Goal: Subscribe to service/newsletter

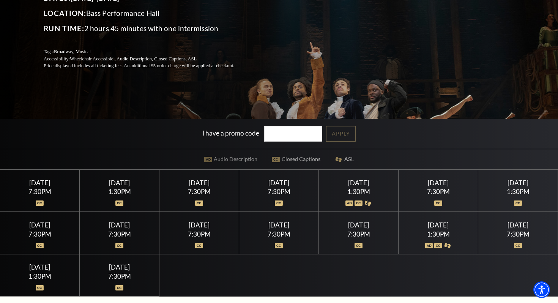
scroll to position [120, 0]
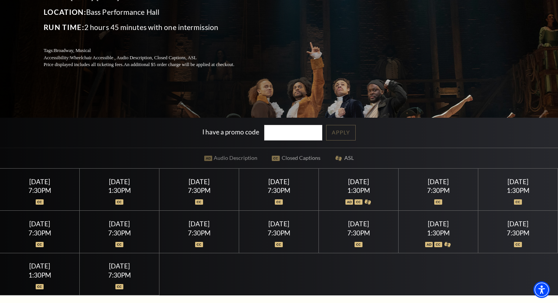
click at [376, 197] on div at bounding box center [359, 198] width 62 height 8
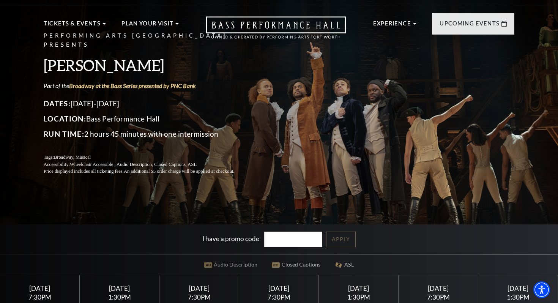
scroll to position [0, 0]
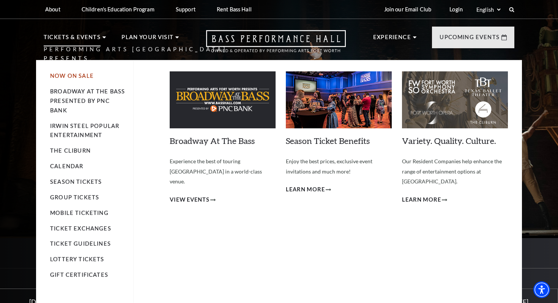
click at [86, 76] on link "Now On Sale" at bounding box center [72, 76] width 44 height 6
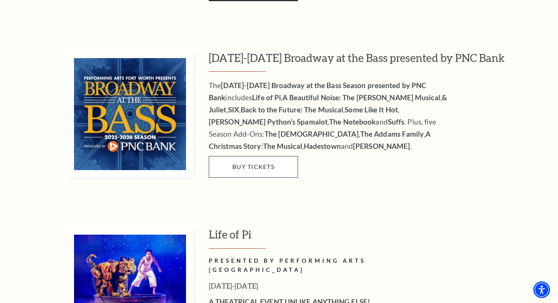
scroll to position [703, 0]
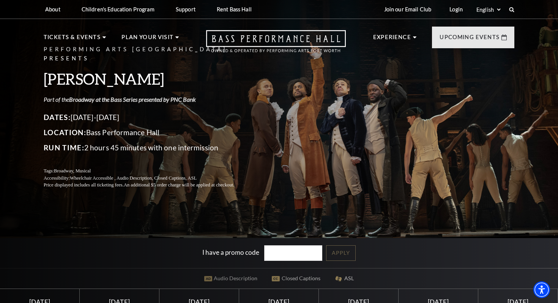
click at [185, 96] on link "Broadway at the Bass Series presented by PNC Bank" at bounding box center [132, 99] width 127 height 7
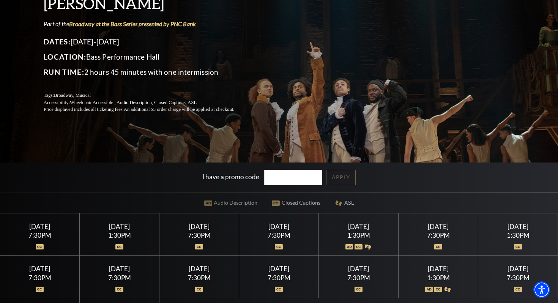
scroll to position [197, 0]
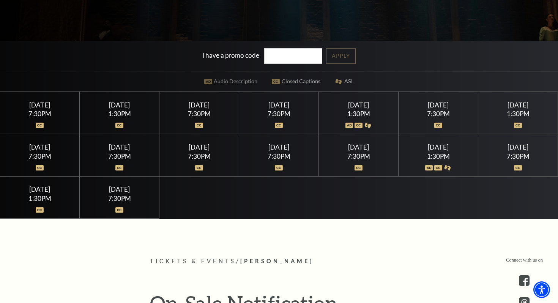
click at [464, 150] on div "[DATE]" at bounding box center [439, 147] width 62 height 8
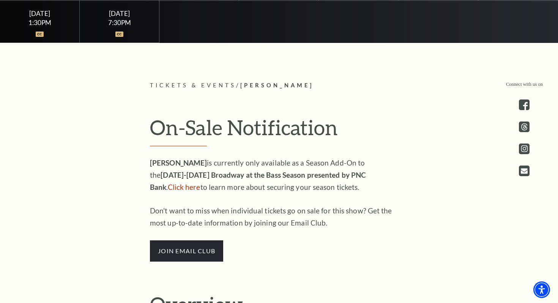
scroll to position [469, 0]
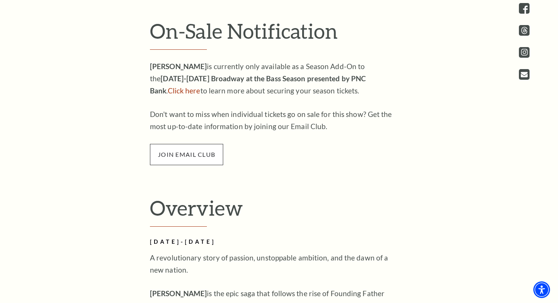
click at [218, 156] on span "join email club" at bounding box center [186, 154] width 73 height 21
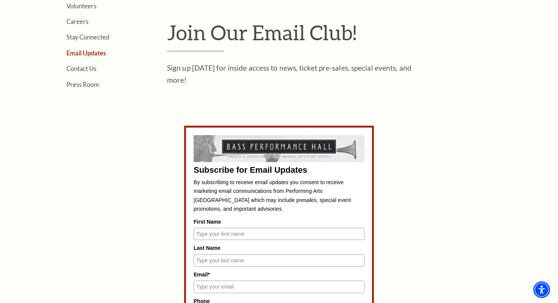
scroll to position [281, 0]
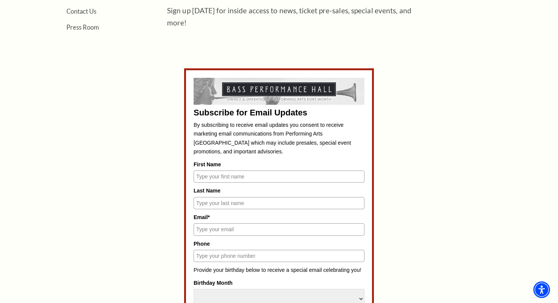
click at [224, 178] on input "First Name" at bounding box center [279, 177] width 171 height 12
type input "[PERSON_NAME]"
type input "[EMAIL_ADDRESS][DOMAIN_NAME]"
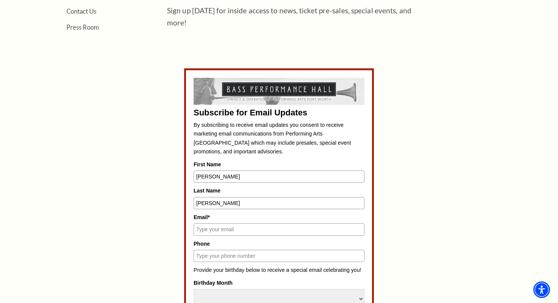
type input "8172662504"
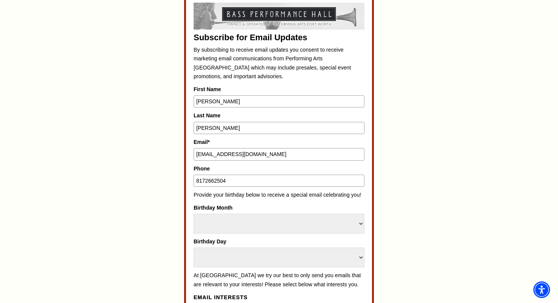
scroll to position [357, 0]
click at [246, 224] on select "Select Month January February March April May June July August September Octobe…" at bounding box center [279, 223] width 171 height 20
select select "July"
click at [226, 245] on div "Birthday Day Select Day 1 2 3 4 5 6 7 8 9 10 11 12 13 14 15 16 17 18 19 20 21 2…" at bounding box center [279, 252] width 171 height 30
click at [231, 254] on select "Select Day 1 2 3 4 5 6 7 8 9 10 11 12 13 14 15 16 17 18 19 20 21 22 23 24 25 26…" at bounding box center [279, 257] width 171 height 20
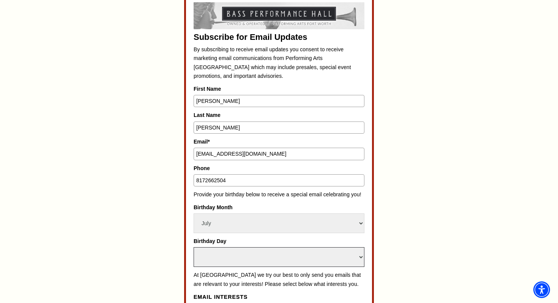
select select "20"
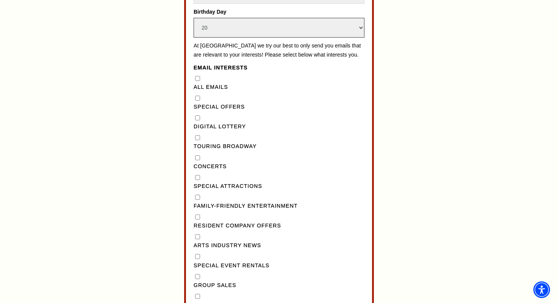
scroll to position [591, 0]
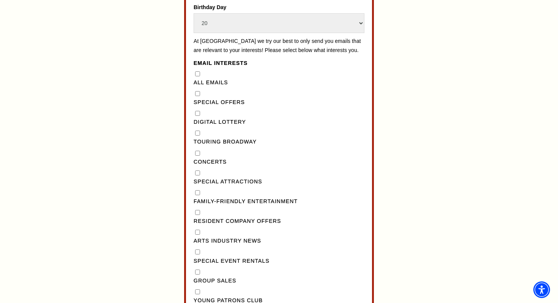
click at [197, 87] on label "All Emails" at bounding box center [279, 82] width 171 height 9
click at [197, 76] on Emails"] "All Emails" at bounding box center [197, 73] width 5 height 5
checkbox Emails"] "true"
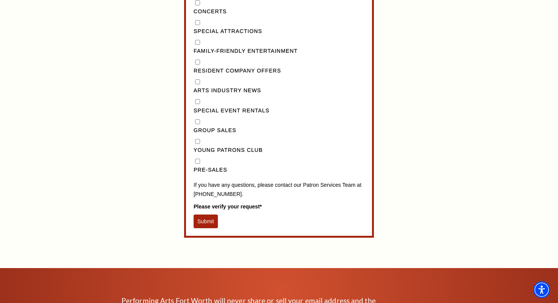
scroll to position [752, 0]
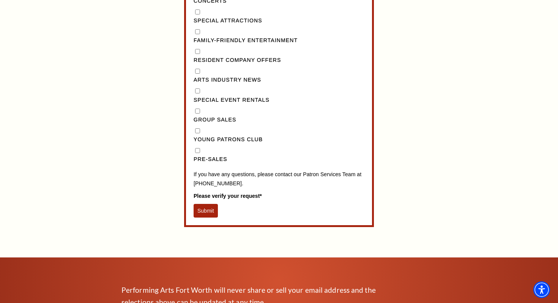
click at [210, 218] on button "Submit" at bounding box center [206, 211] width 24 height 14
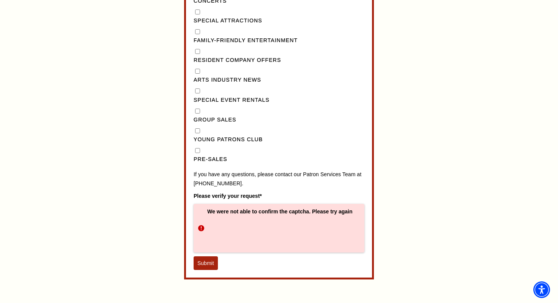
click at [206, 270] on button "Submit" at bounding box center [206, 263] width 24 height 14
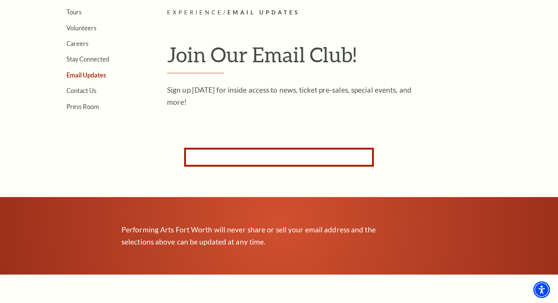
scroll to position [0, 0]
